Goal: Go to known website: Access a specific website the user already knows

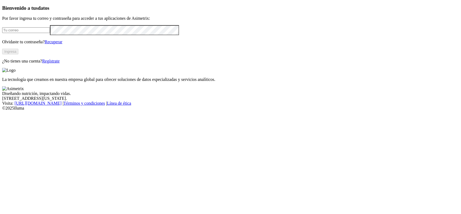
type input "[PERSON_NAME][EMAIL_ADDRESS][DOMAIN_NAME]"
click at [18, 54] on button "Ingresa" at bounding box center [10, 52] width 16 height 6
